Goal: Task Accomplishment & Management: Manage account settings

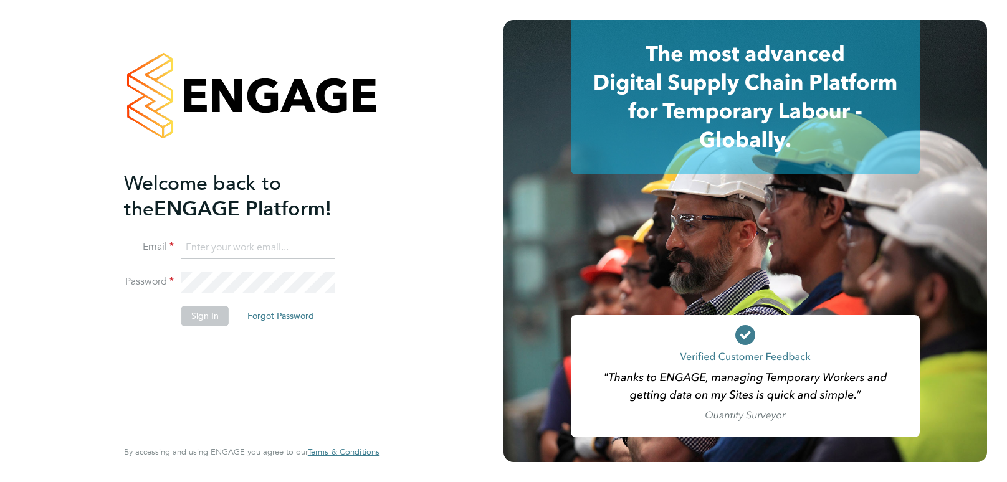
type input "[PERSON_NAME][EMAIL_ADDRESS][PERSON_NAME][DOMAIN_NAME]"
click at [220, 320] on button "Sign In" at bounding box center [204, 316] width 47 height 20
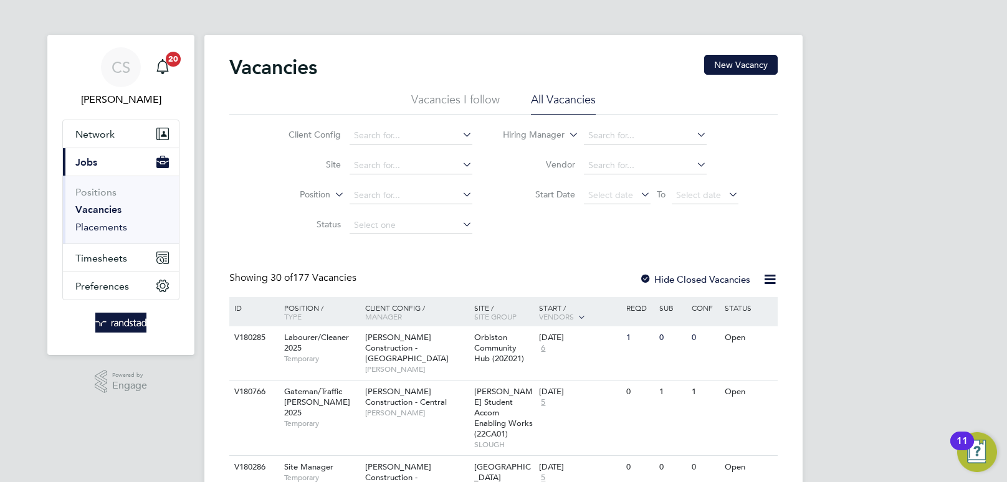
click at [100, 229] on link "Placements" at bounding box center [101, 227] width 52 height 12
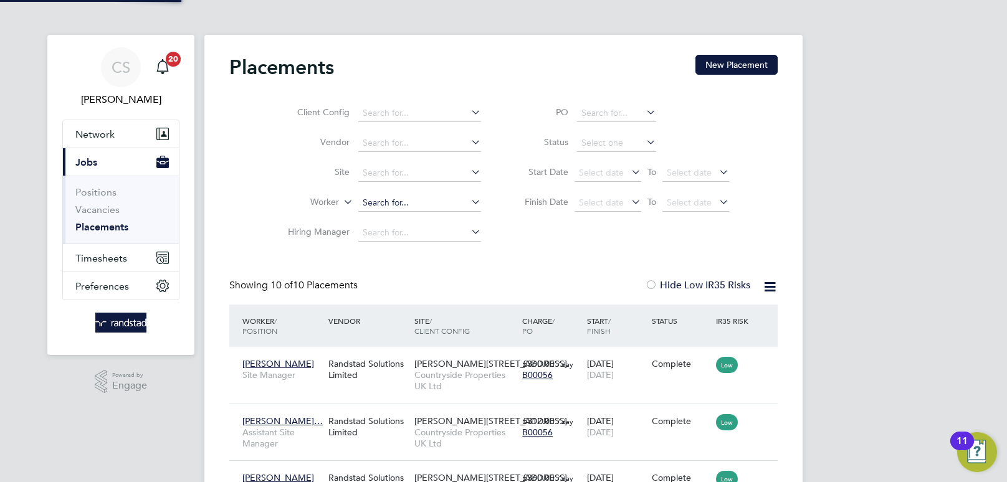
click at [389, 205] on input at bounding box center [419, 202] width 123 height 17
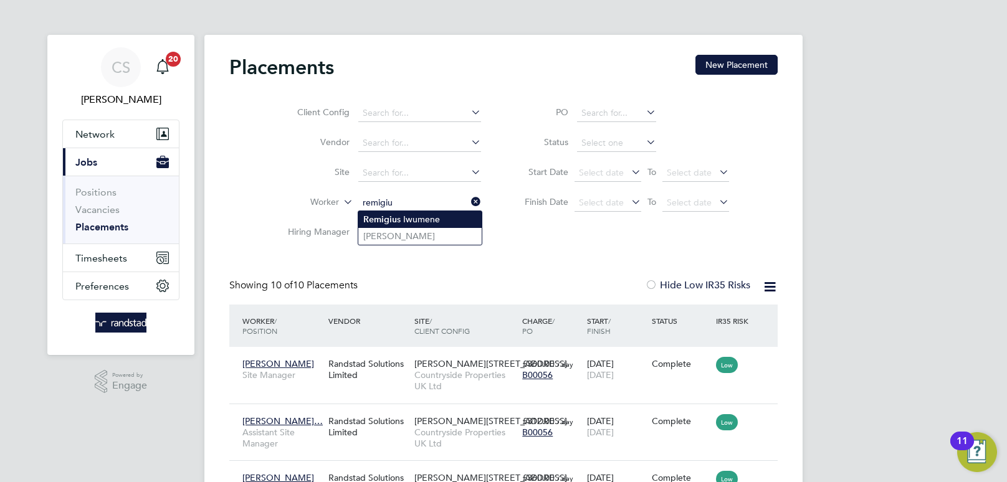
click at [417, 226] on li "Remigiu s Iwumene" at bounding box center [419, 219] width 123 height 17
type input "[PERSON_NAME]"
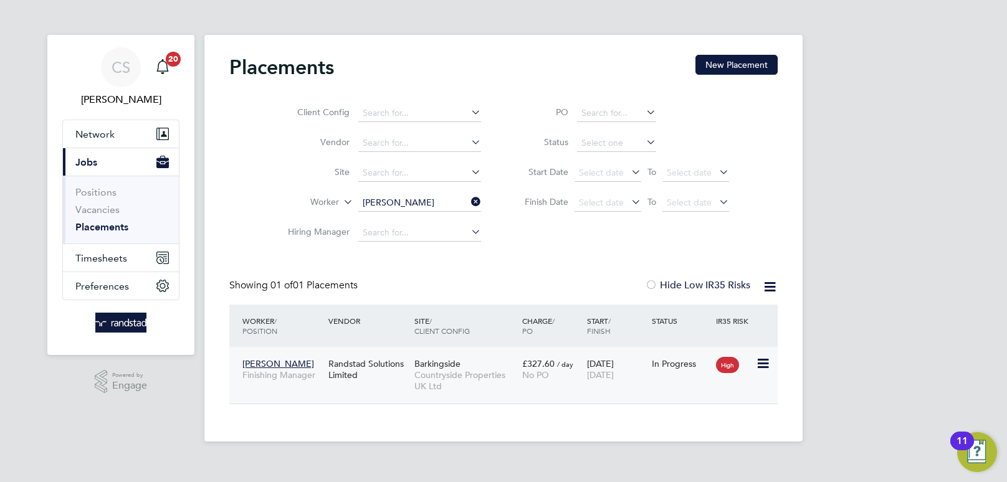
click at [285, 363] on span "[PERSON_NAME]" at bounding box center [278, 363] width 72 height 11
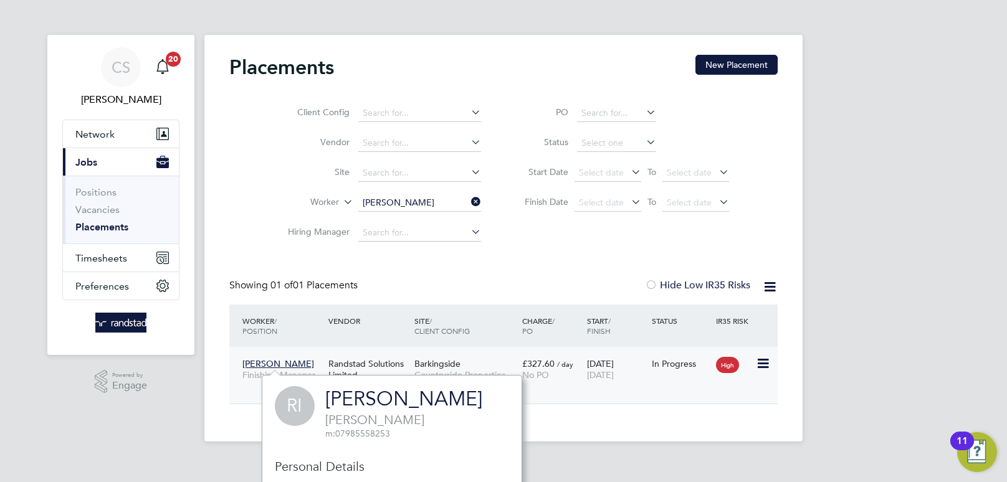
click at [277, 364] on span "[PERSON_NAME]" at bounding box center [278, 363] width 72 height 11
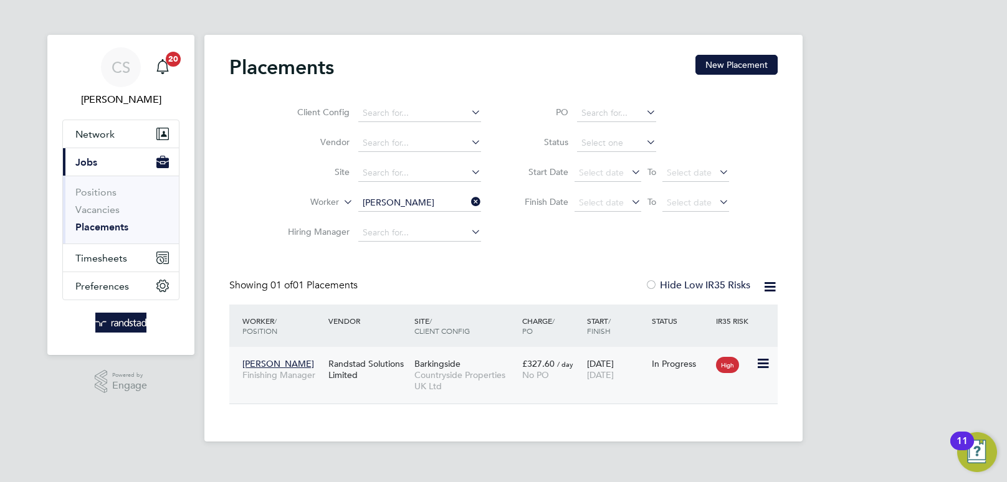
click at [763, 364] on icon at bounding box center [762, 363] width 12 height 15
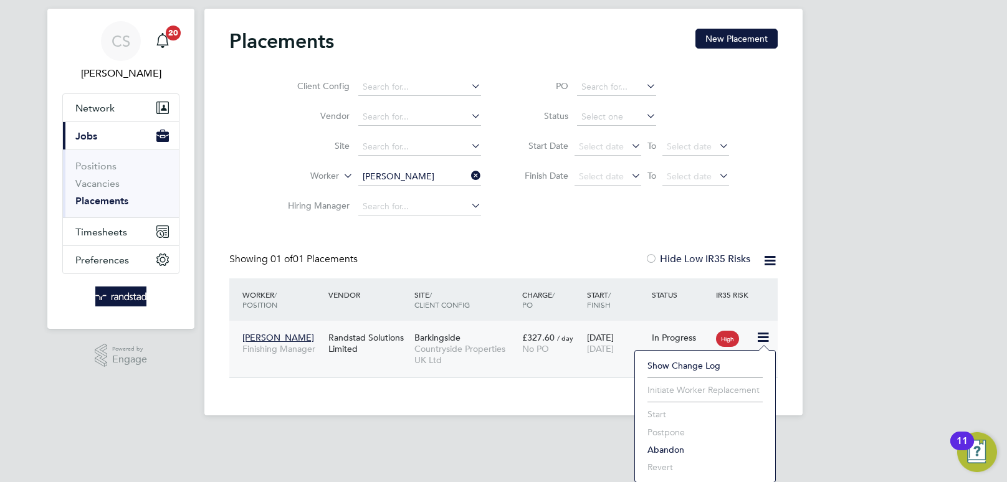
click at [270, 335] on span "[PERSON_NAME]" at bounding box center [278, 337] width 72 height 11
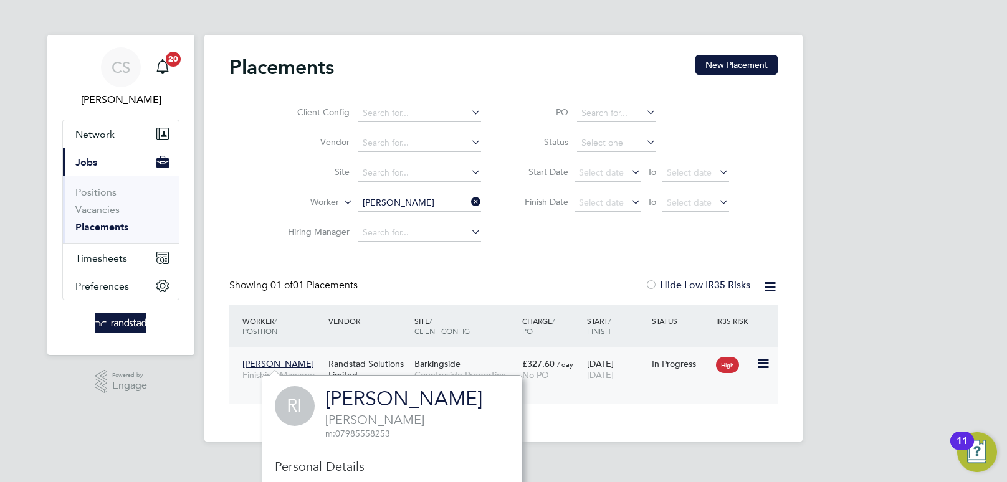
click at [269, 359] on span "[PERSON_NAME]" at bounding box center [278, 363] width 72 height 11
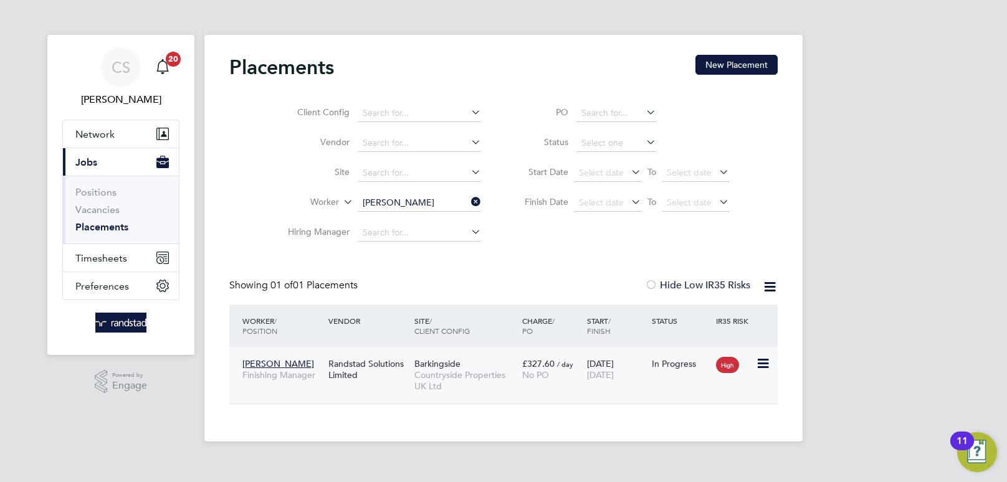
click at [269, 359] on span "[PERSON_NAME]" at bounding box center [278, 363] width 72 height 11
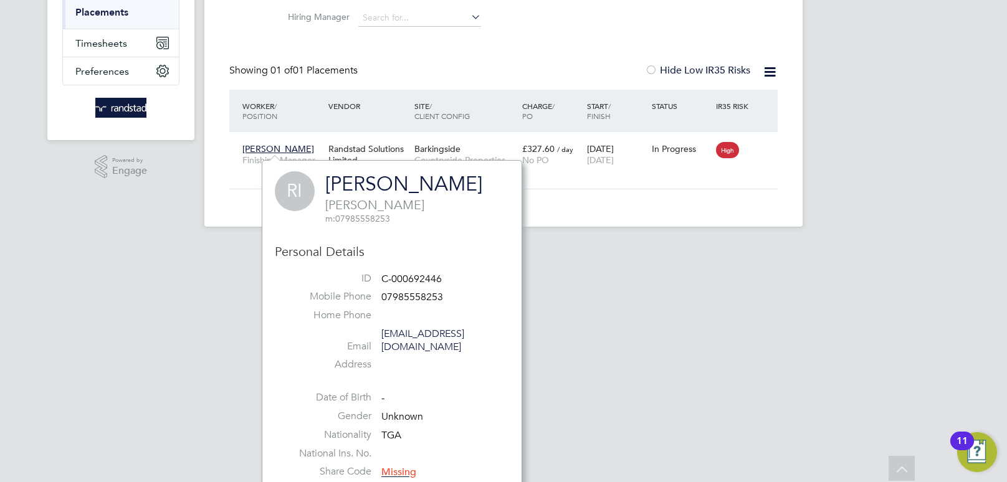
click at [421, 176] on link "[PERSON_NAME]" at bounding box center [403, 184] width 157 height 24
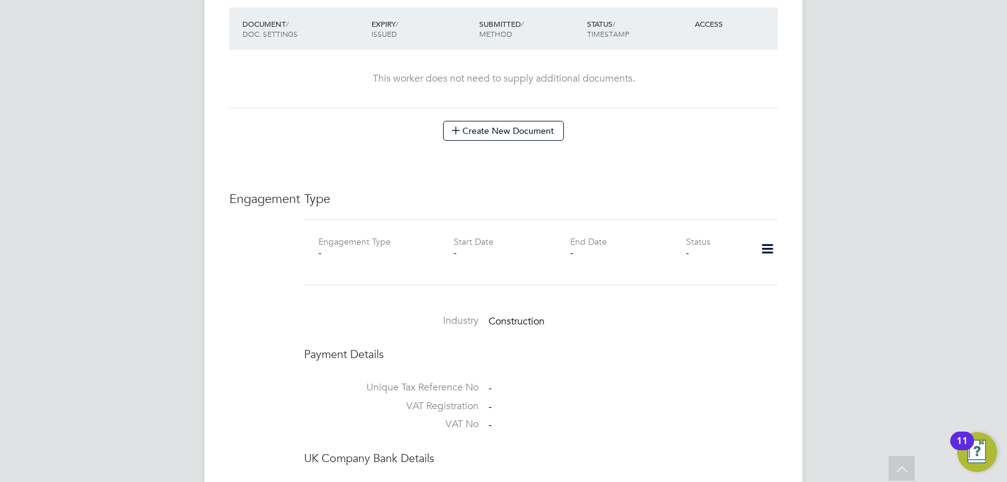
click at [539, 172] on div "Worker Details Follow RI Remigius Iwumene Foreman m: 07985558253 Personal Detai…" at bounding box center [503, 95] width 548 height 1467
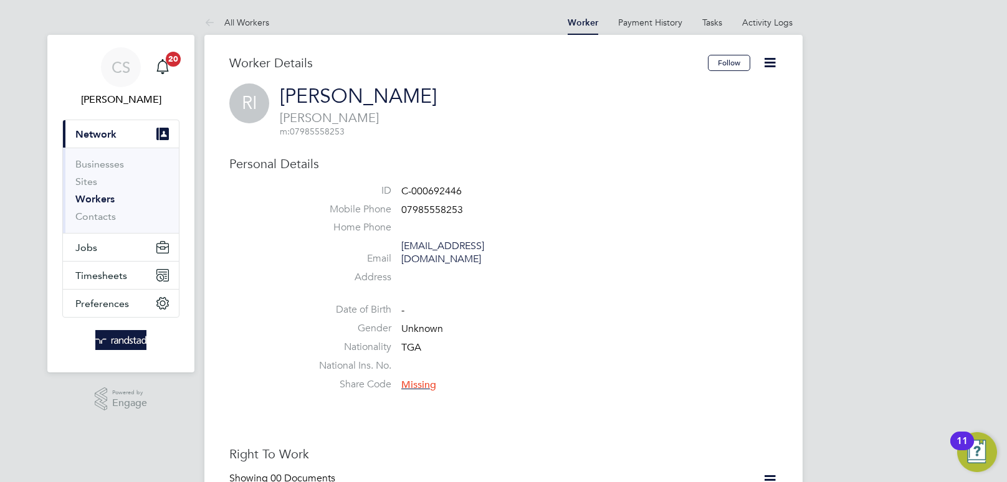
click at [762, 64] on icon at bounding box center [770, 63] width 16 height 16
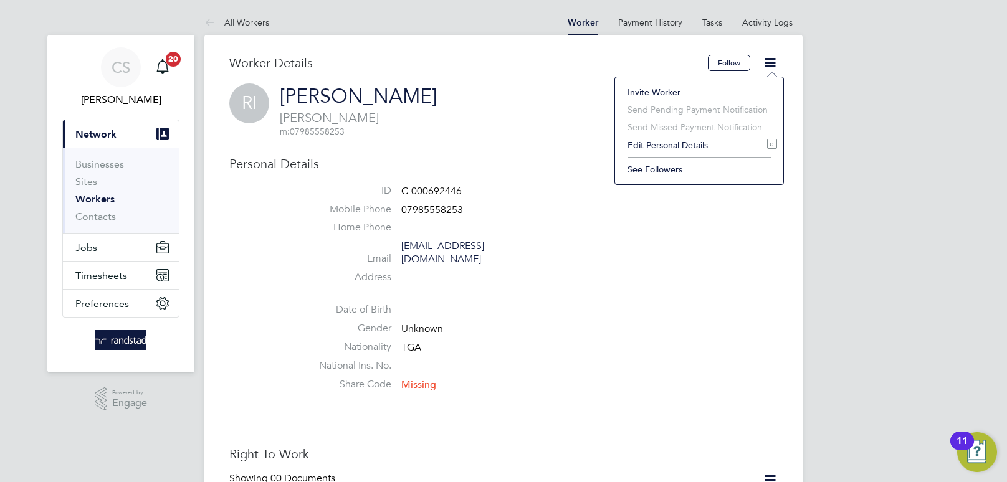
click at [568, 303] on li "Date of Birth -" at bounding box center [540, 312] width 473 height 19
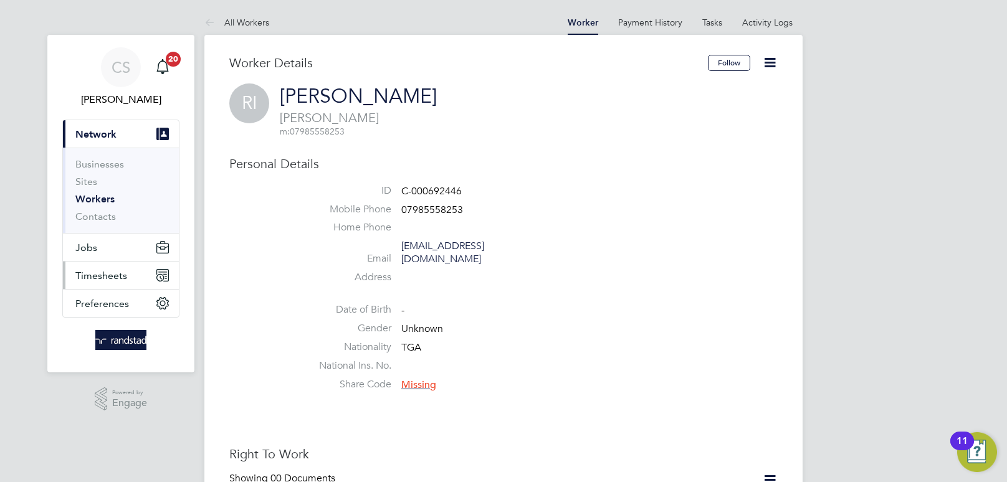
click at [113, 274] on span "Timesheets" at bounding box center [101, 276] width 52 height 12
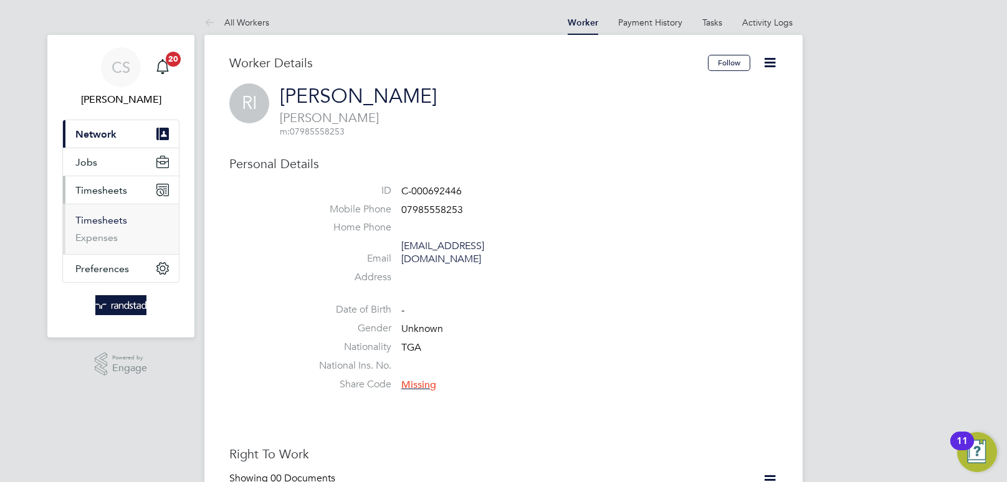
click at [105, 215] on link "Timesheets" at bounding box center [101, 220] width 52 height 12
